Goal: Obtain resource: Download file/media

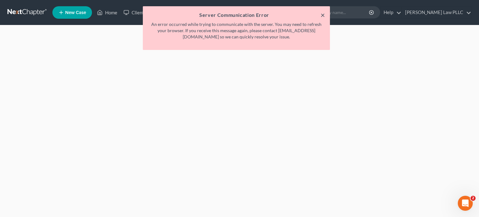
click at [322, 15] on button "×" at bounding box center [322, 14] width 4 height 7
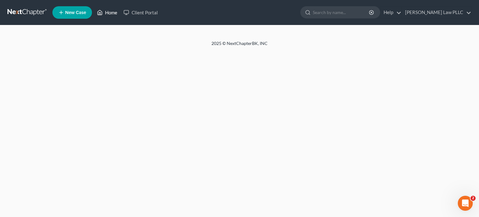
click at [110, 12] on link "Home" at bounding box center [107, 12] width 26 height 11
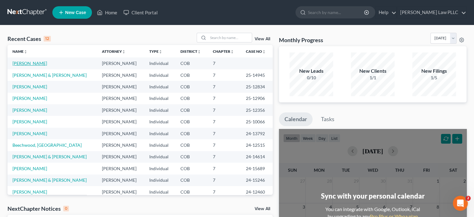
click at [38, 61] on link "[PERSON_NAME]" at bounding box center [29, 62] width 35 height 5
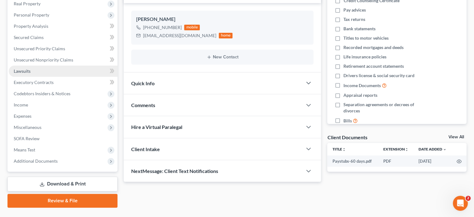
scroll to position [114, 0]
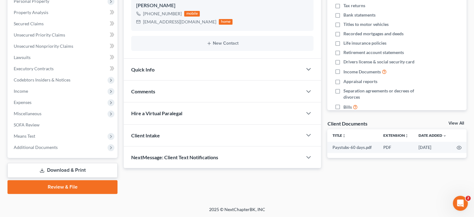
click at [72, 168] on link "Download & Print" at bounding box center [62, 170] width 110 height 15
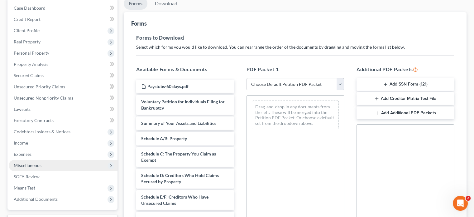
scroll to position [94, 0]
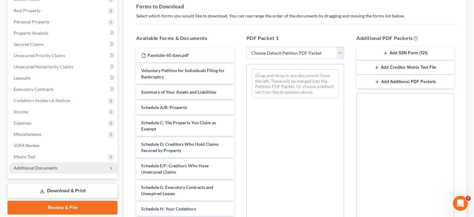
click at [84, 168] on span "Additional Documents" at bounding box center [63, 167] width 109 height 11
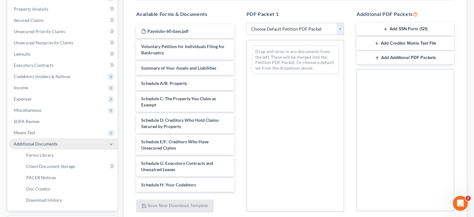
scroll to position [170, 0]
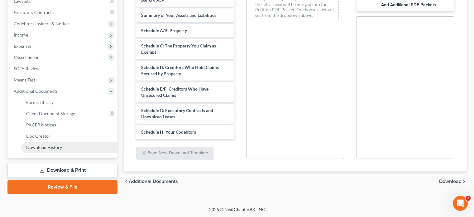
click at [57, 146] on span "Download History" at bounding box center [44, 146] width 36 height 5
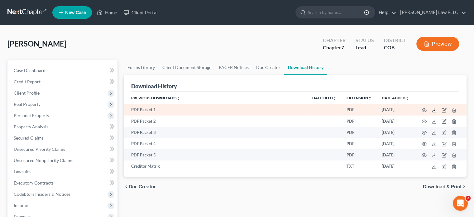
click at [433, 111] on icon at bounding box center [434, 110] width 5 height 5
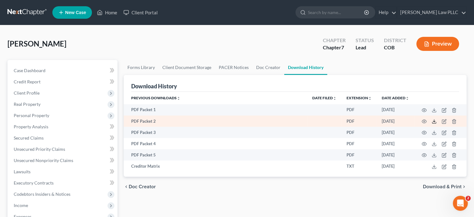
click at [435, 121] on polyline at bounding box center [434, 121] width 2 height 1
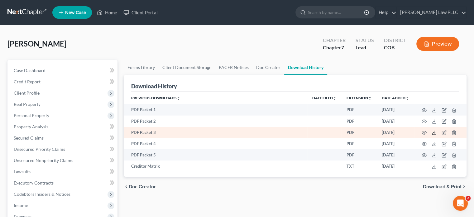
click at [433, 133] on icon at bounding box center [434, 132] width 5 height 5
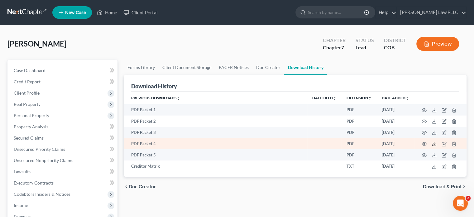
click at [435, 144] on icon at bounding box center [434, 143] width 5 height 5
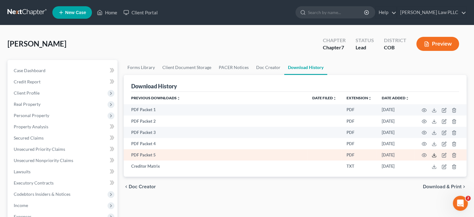
click at [434, 156] on polyline at bounding box center [434, 155] width 2 height 1
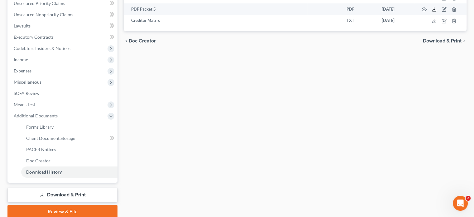
scroll to position [170, 0]
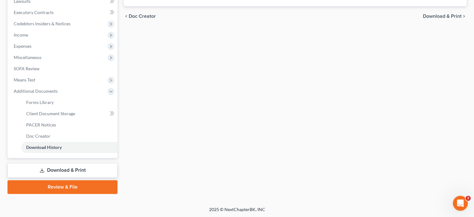
click at [63, 170] on link "Download & Print" at bounding box center [62, 170] width 110 height 15
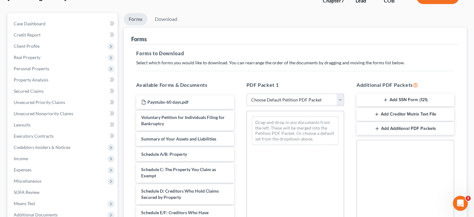
scroll to position [62, 0]
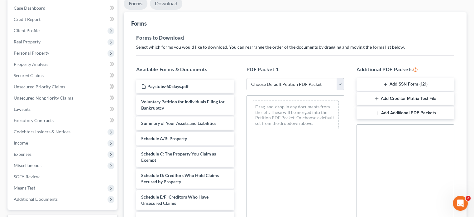
click at [163, 3] on link "Download" at bounding box center [166, 4] width 32 height 12
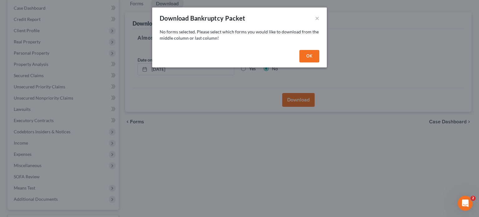
click at [310, 56] on button "OK" at bounding box center [309, 56] width 20 height 12
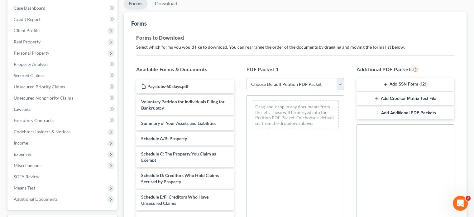
click at [340, 83] on select "Choose Default Petition PDF Packet Complete Bankruptcy Petition (all forms and …" at bounding box center [296, 84] width 98 height 12
select select "4"
click at [247, 78] on select "Choose Default Petition PDF Packet Complete Bankruptcy Petition (all forms and …" at bounding box center [296, 84] width 98 height 12
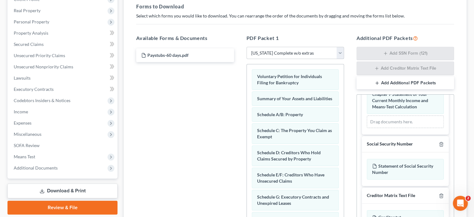
scroll to position [170, 0]
click at [411, 169] on div "Statement of Social Security Number" at bounding box center [405, 169] width 77 height 21
click at [397, 82] on button "Add Additional PDF Packets" at bounding box center [406, 82] width 98 height 13
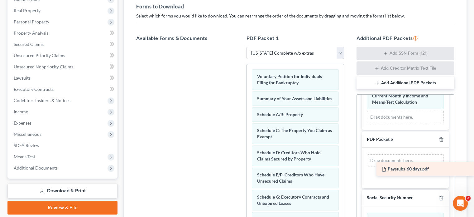
drag, startPoint x: 197, startPoint y: 51, endPoint x: 443, endPoint y: 166, distance: 270.5
click at [239, 47] on div "Paystubs-60 days.pdf Paystubs-60 days.pdf" at bounding box center [185, 47] width 108 height 0
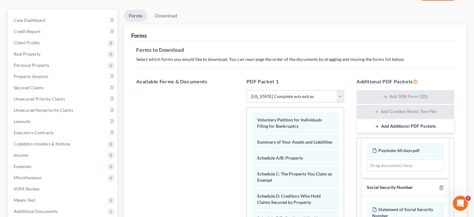
scroll to position [0, 0]
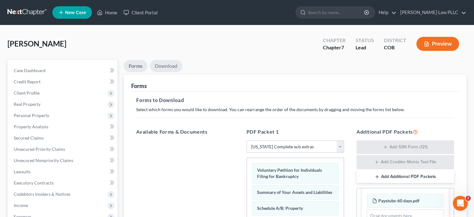
click at [167, 66] on link "Download" at bounding box center [166, 66] width 32 height 12
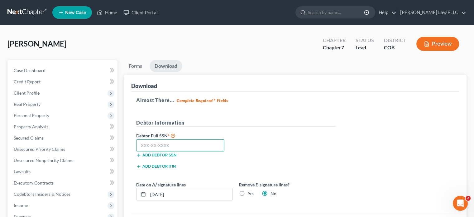
click at [173, 144] on input "text" at bounding box center [180, 145] width 88 height 12
click at [185, 146] on input "text" at bounding box center [180, 145] width 88 height 12
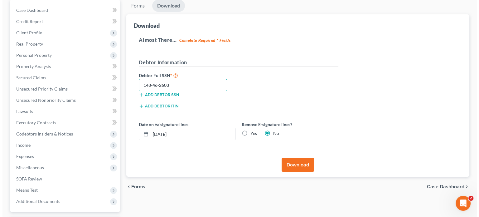
scroll to position [114, 0]
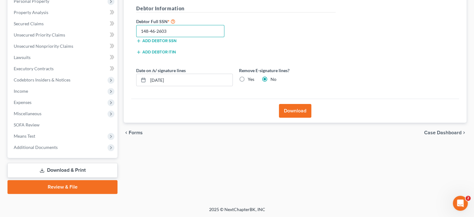
type input "148-46-2603"
click at [293, 110] on button "Download" at bounding box center [295, 111] width 32 height 14
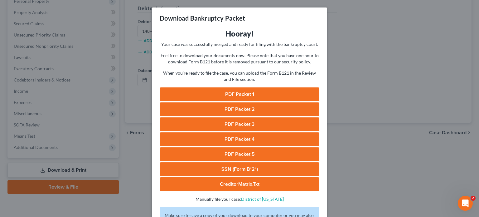
click at [237, 167] on link "SSN (Form B121)" at bounding box center [240, 169] width 160 height 14
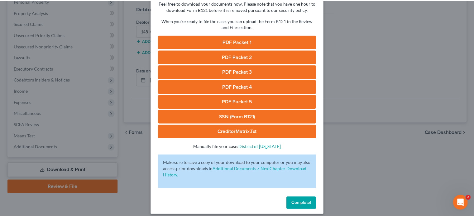
scroll to position [57, 0]
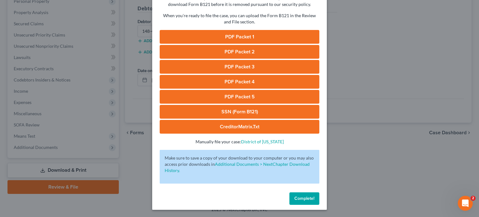
click at [307, 198] on span "Complete!" at bounding box center [304, 197] width 20 height 5
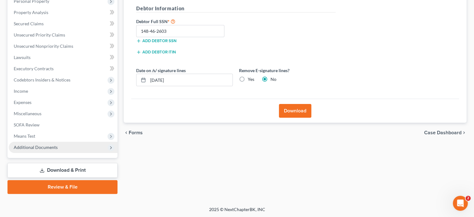
click at [61, 146] on span "Additional Documents" at bounding box center [63, 147] width 109 height 11
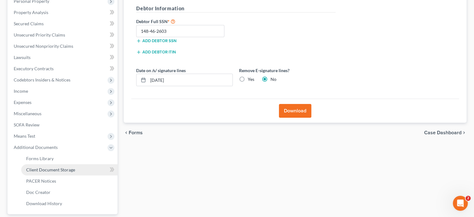
click at [66, 171] on span "Client Document Storage" at bounding box center [50, 169] width 49 height 5
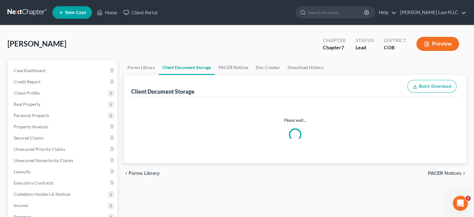
select select "28"
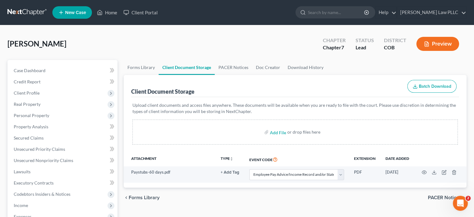
select select "28"
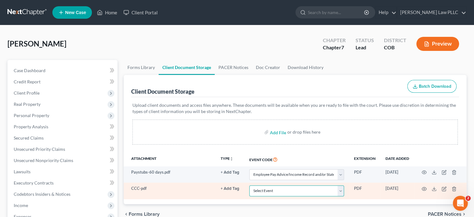
click at [341, 189] on select "Select Event 1009-1.1 Notice of Amendments 20 Largest Unsecured Creditors Amend…" at bounding box center [296, 190] width 95 height 11
select select "5"
click at [249, 185] on select "Select Event 1009-1.1 Notice of Amendments 20 Largest Unsecured Creditors Amend…" at bounding box center [296, 190] width 95 height 11
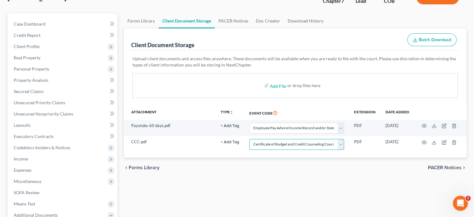
scroll to position [46, 0]
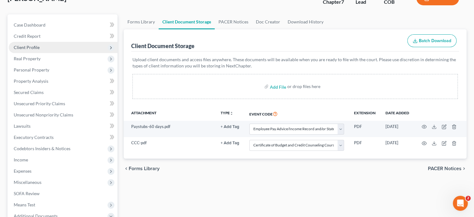
click at [59, 47] on span "Client Profile" at bounding box center [63, 47] width 109 height 11
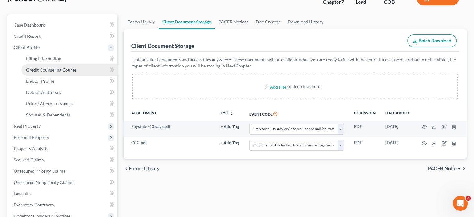
click at [73, 71] on span "Credit Counseling Course" at bounding box center [51, 69] width 50 height 5
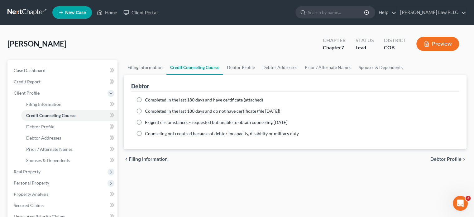
click at [145, 99] on label "Completed in the last 180 days and have certificate (attached)" at bounding box center [204, 100] width 118 height 6
click at [147, 99] on input "Completed in the last 180 days and have certificate (attached)" at bounding box center [149, 99] width 4 height 4
radio input "true"
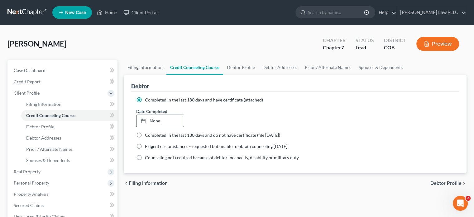
type input "[DATE]"
click at [155, 121] on link "[DATE]" at bounding box center [160, 121] width 47 height 12
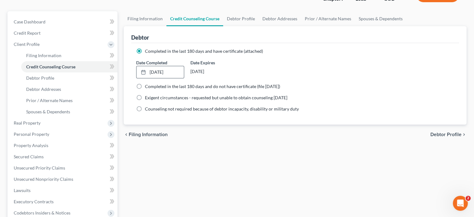
scroll to position [62, 0]
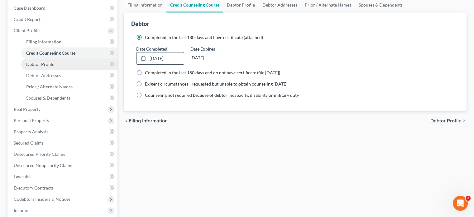
click at [45, 63] on span "Debtor Profile" at bounding box center [40, 63] width 28 height 5
select select "0"
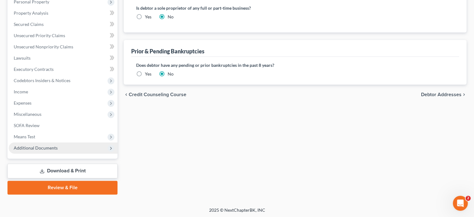
scroll to position [181, 0]
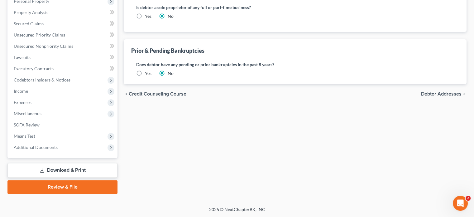
click at [67, 167] on link "Download & Print" at bounding box center [62, 170] width 110 height 15
